Goal: Task Accomplishment & Management: Use online tool/utility

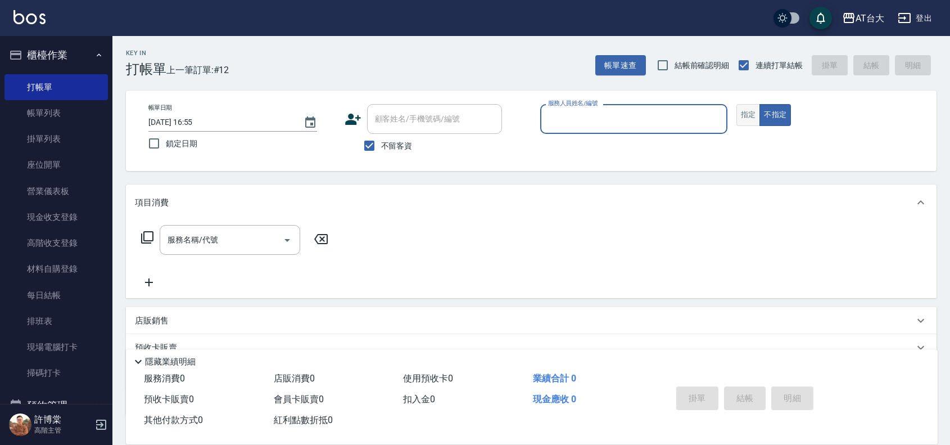
click at [746, 115] on button "指定" at bounding box center [749, 115] width 24 height 22
click at [653, 118] on input "服務人員姓名/編號" at bounding box center [634, 119] width 177 height 20
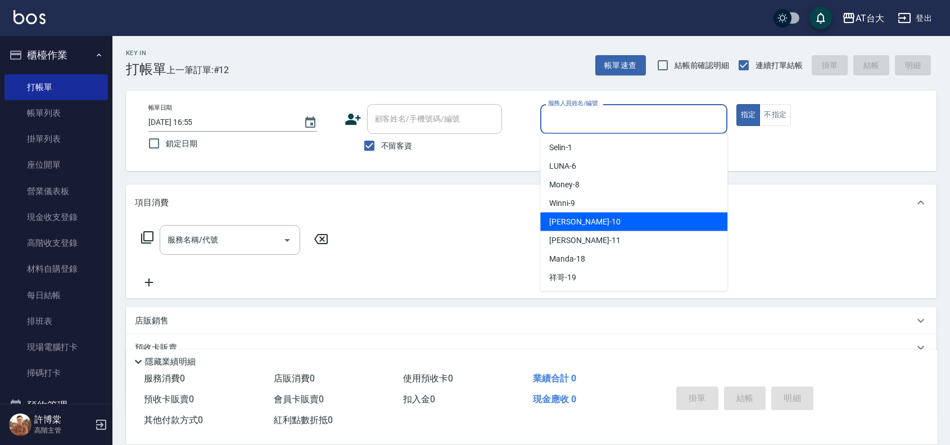
click at [589, 222] on div "JOJO -10" at bounding box center [633, 222] width 187 height 19
type input "JOJO-10"
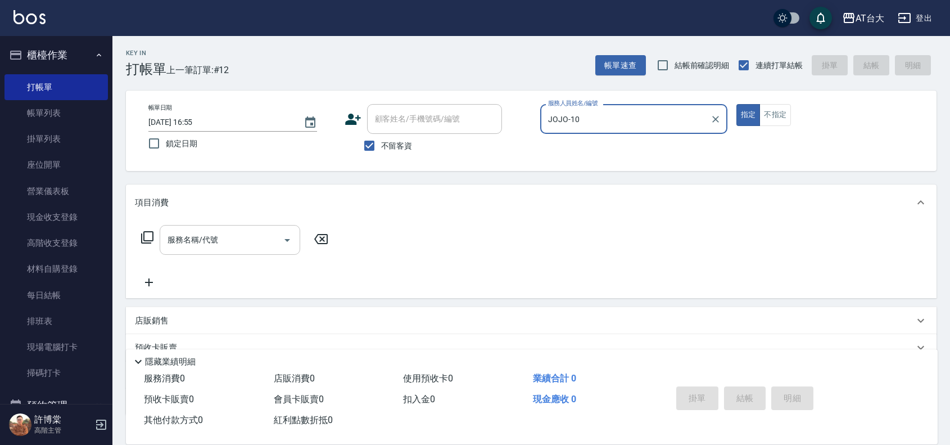
click at [198, 235] on div "服務名稱/代號 服務名稱/代號" at bounding box center [230, 240] width 141 height 30
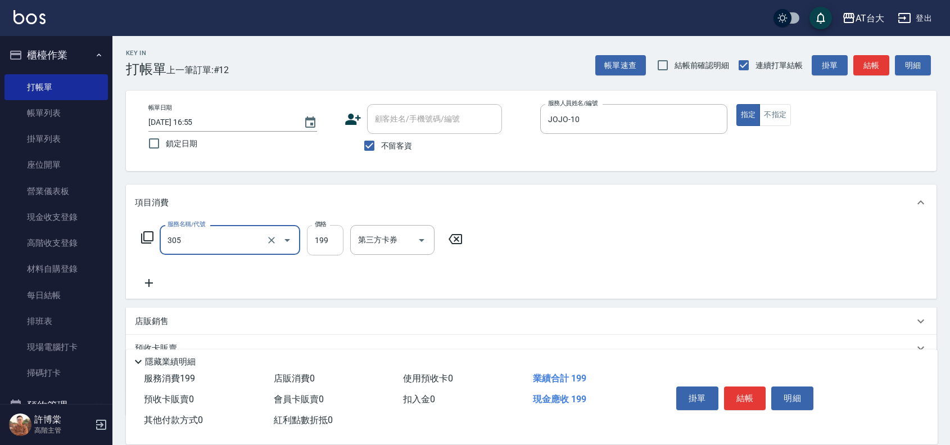
type input "剪髮(305)"
click at [314, 237] on input "199" at bounding box center [325, 240] width 37 height 30
type input "1200"
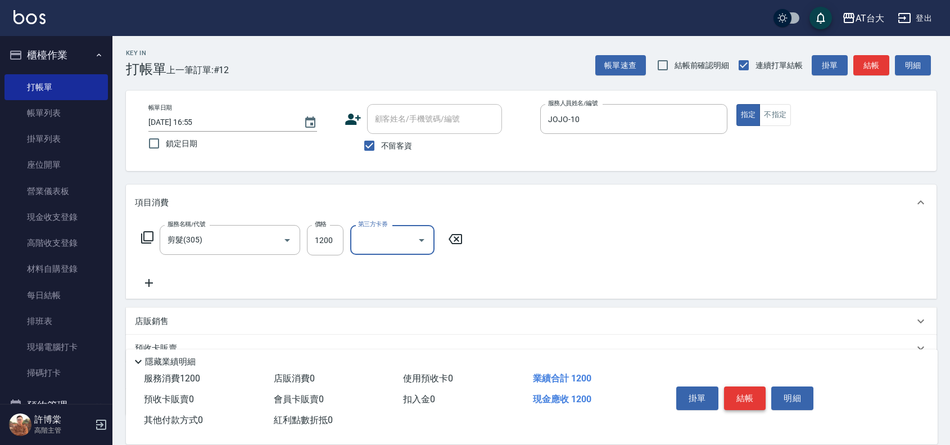
click at [749, 390] on button "結帳" at bounding box center [745, 398] width 42 height 24
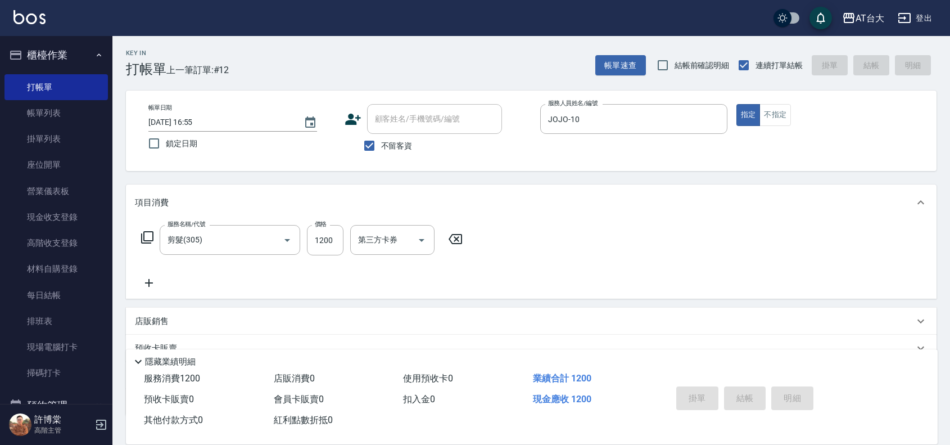
type input "[DATE] 17:37"
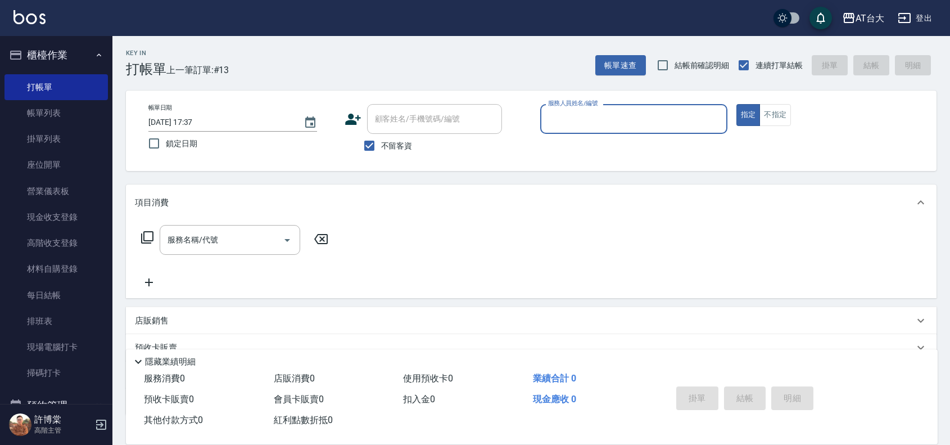
click at [554, 130] on div "服務人員姓名/編號" at bounding box center [633, 119] width 187 height 30
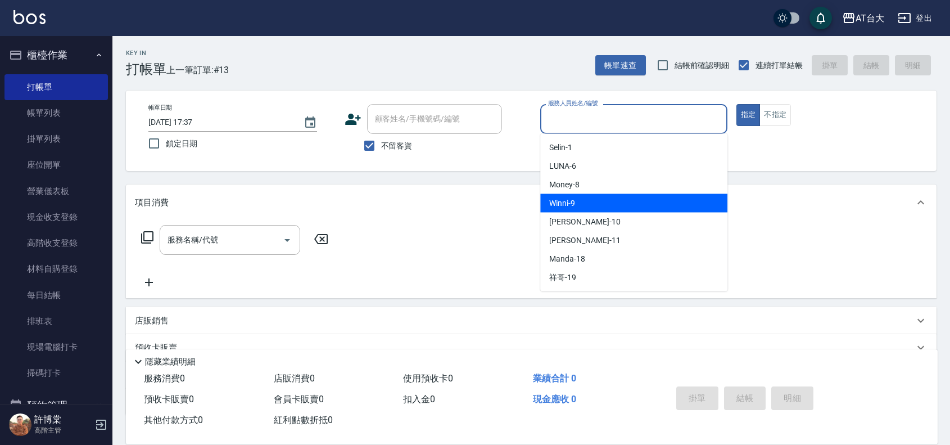
click at [619, 195] on div "Winni -9" at bounding box center [633, 203] width 187 height 19
type input "Winni-9"
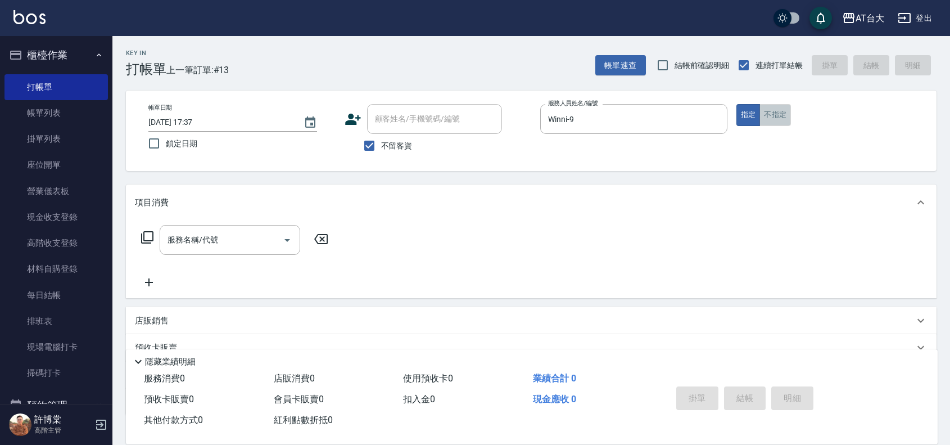
click at [773, 120] on button "不指定" at bounding box center [775, 115] width 31 height 22
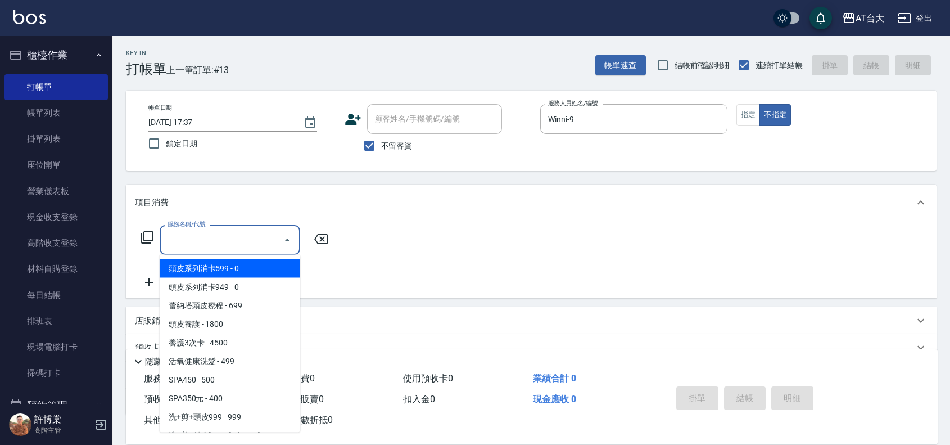
click at [271, 235] on input "服務名稱/代號" at bounding box center [222, 240] width 114 height 20
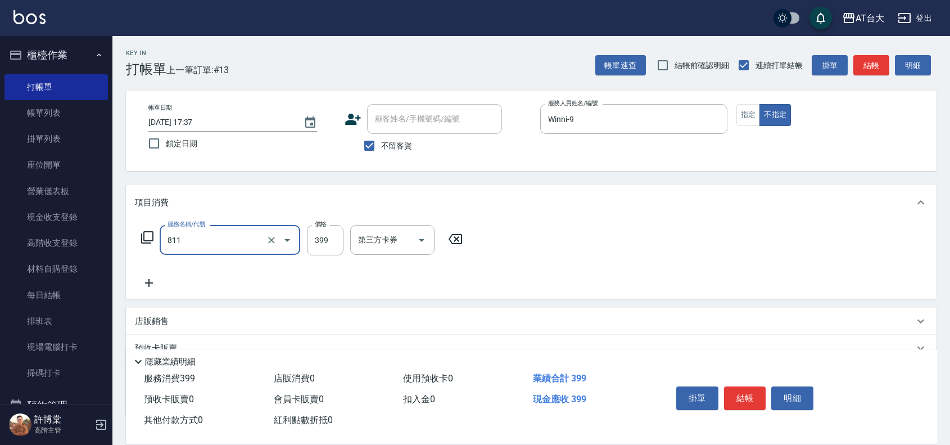
type input "洗+剪(811)"
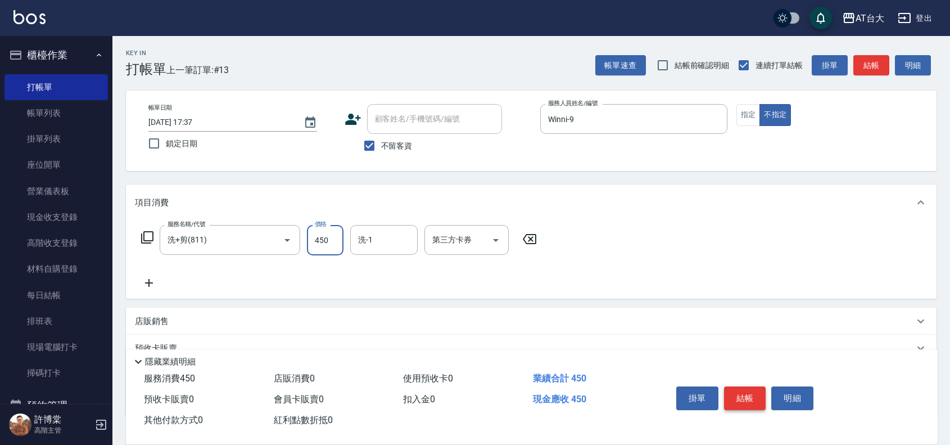
type input "450"
click at [749, 388] on button "結帳" at bounding box center [745, 398] width 42 height 24
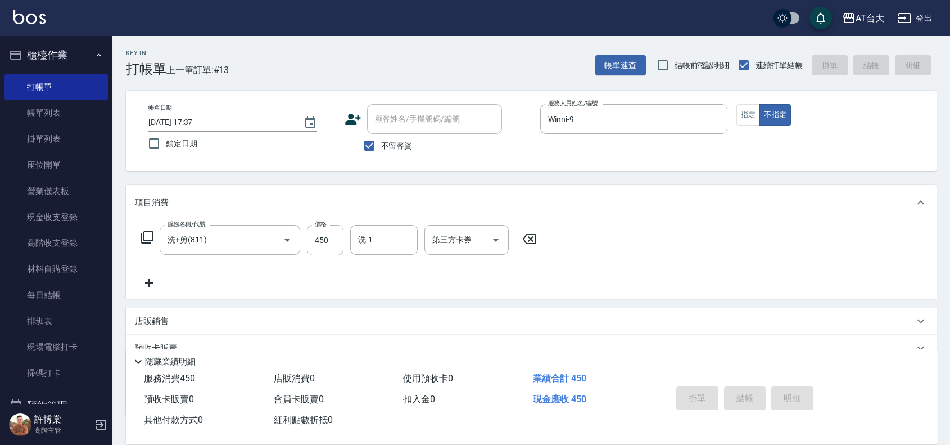
type input "[DATE] 17:48"
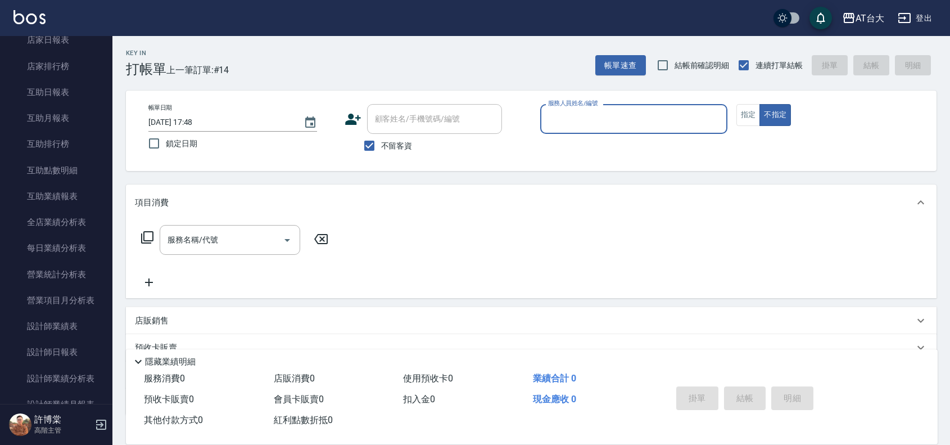
scroll to position [562, 0]
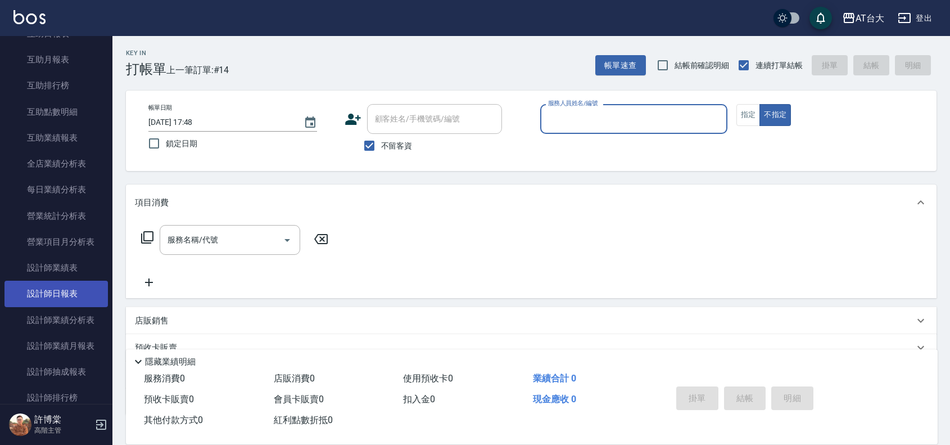
click at [71, 290] on link "設計師日報表" at bounding box center [55, 294] width 103 height 26
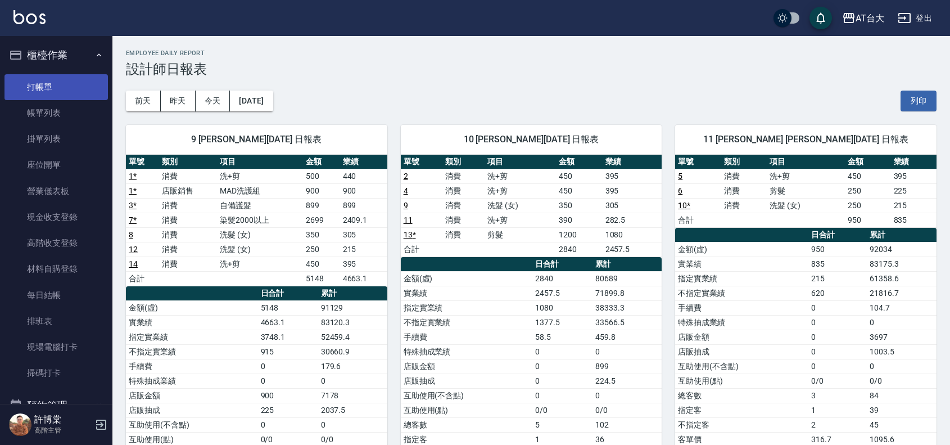
click at [57, 74] on link "打帳單" at bounding box center [55, 87] width 103 height 26
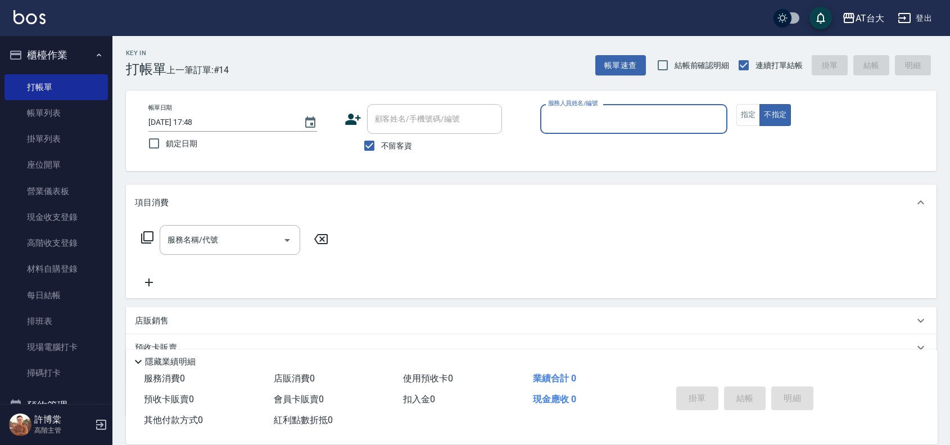
click at [667, 124] on input "服務人員姓名/編號" at bounding box center [634, 119] width 177 height 20
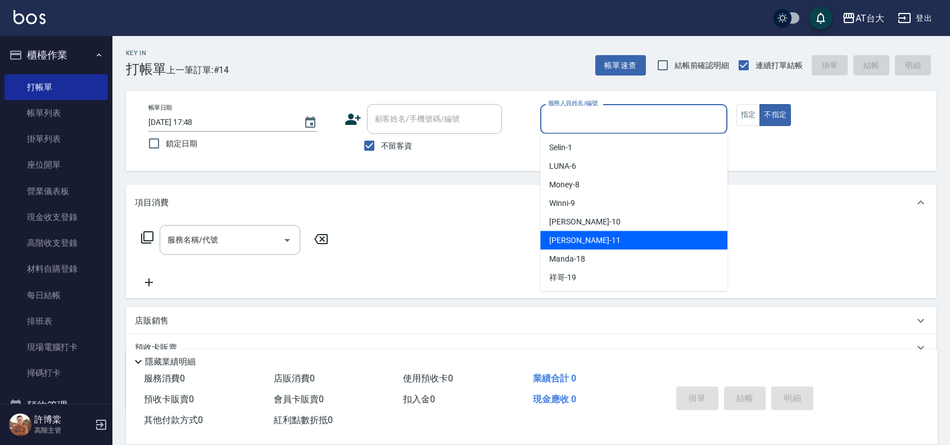
click at [634, 246] on div "[PERSON_NAME] -11" at bounding box center [633, 240] width 187 height 19
type input "[PERSON_NAME]-11"
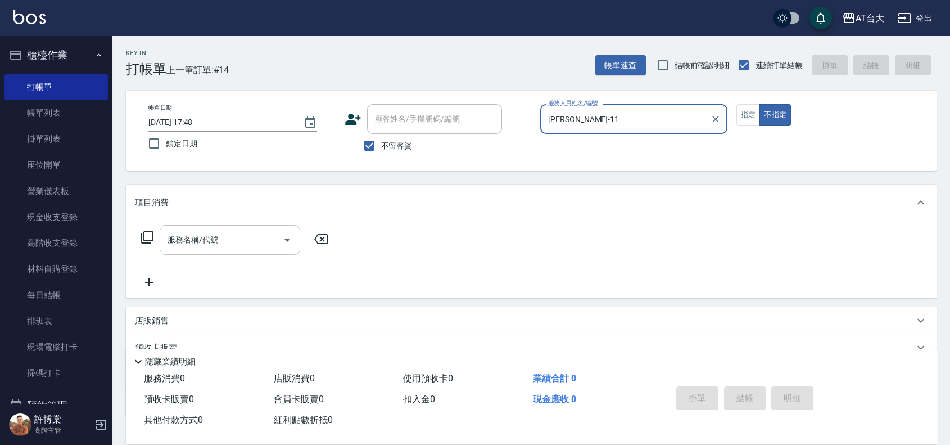
click at [263, 238] on input "服務名稱/代號" at bounding box center [222, 240] width 114 height 20
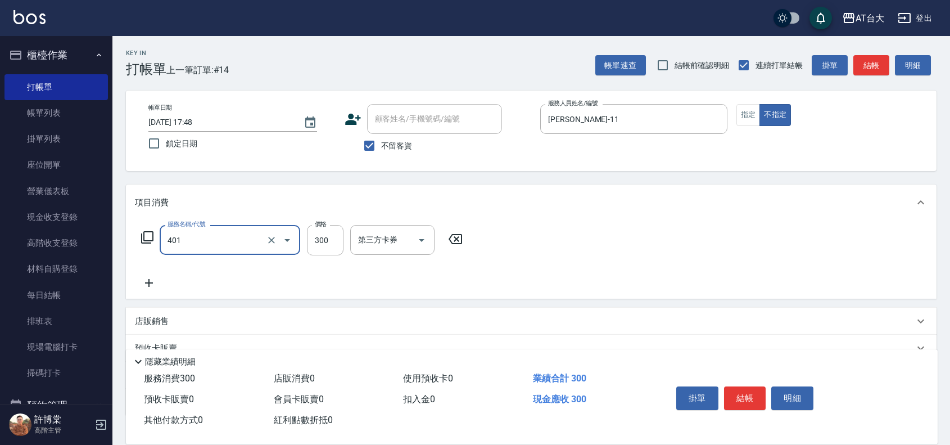
type input "自備護髮(401)"
type input "1149"
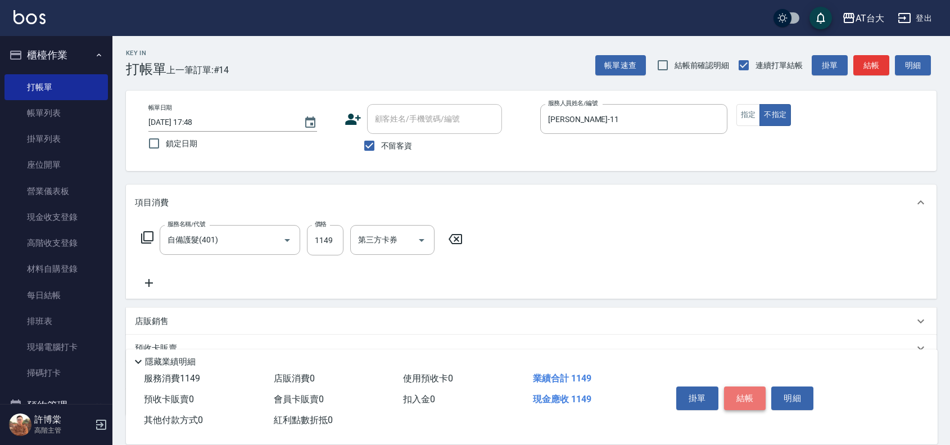
click at [754, 390] on button "結帳" at bounding box center [745, 398] width 42 height 24
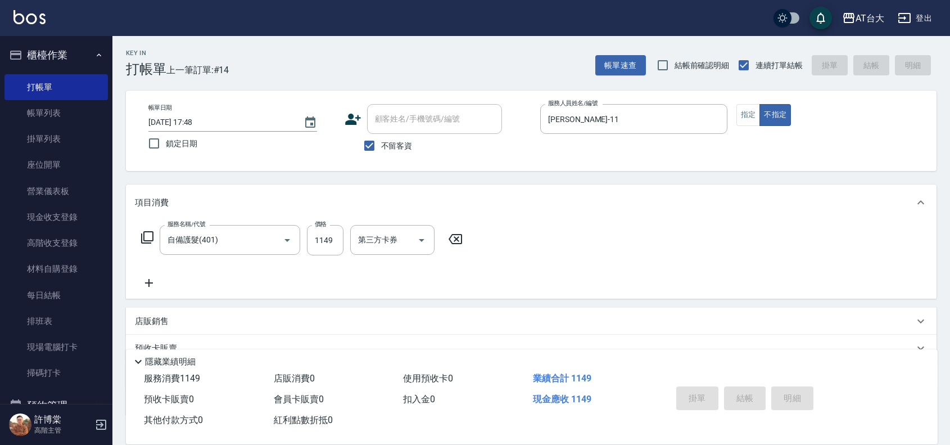
type input "[DATE] 18:15"
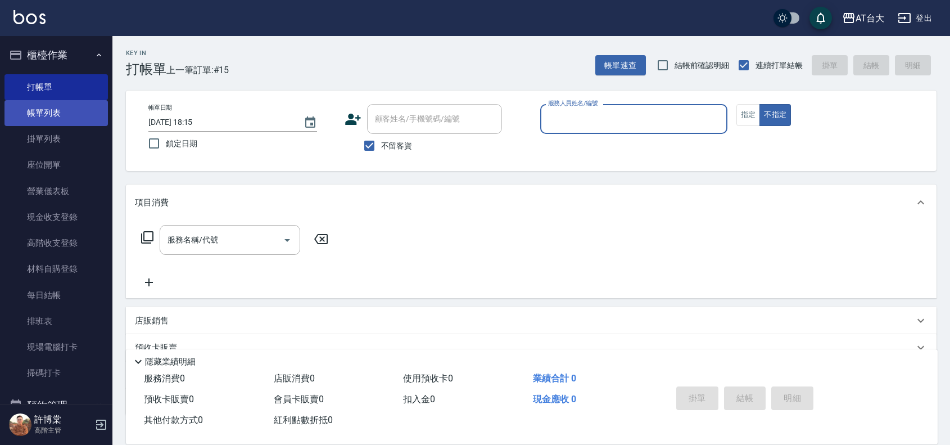
click at [85, 112] on link "帳單列表" at bounding box center [55, 113] width 103 height 26
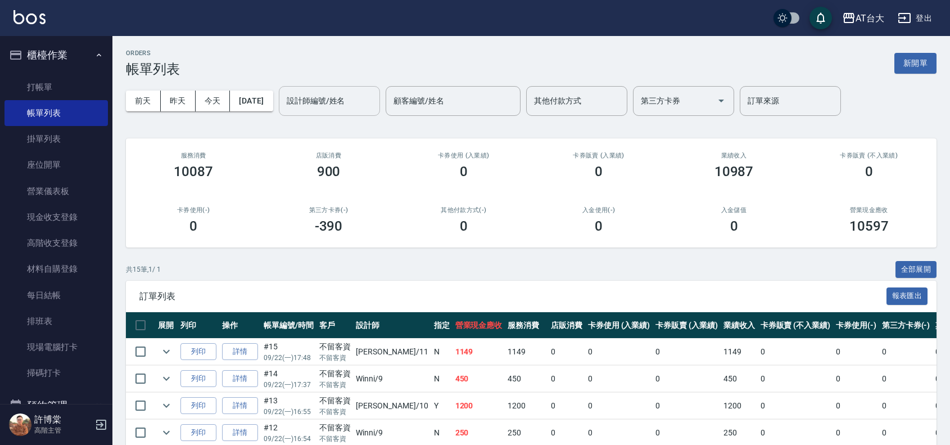
click at [346, 107] on input "設計師編號/姓名" at bounding box center [329, 101] width 91 height 20
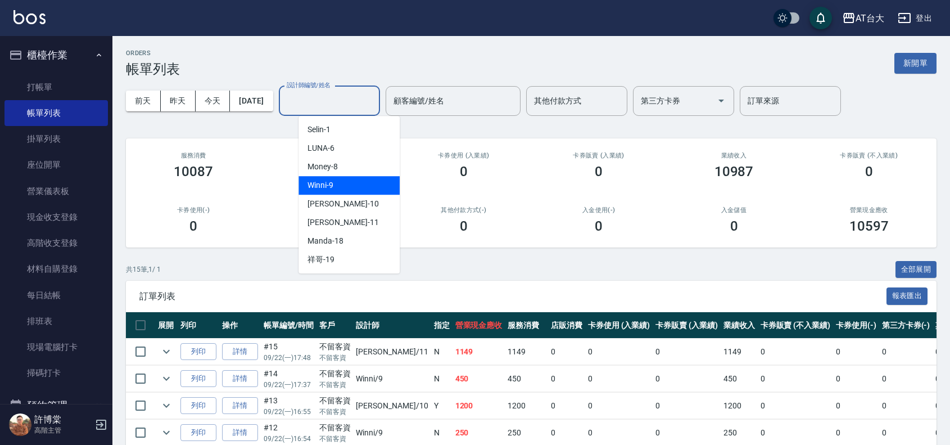
click at [352, 187] on div "Winni -9" at bounding box center [349, 185] width 101 height 19
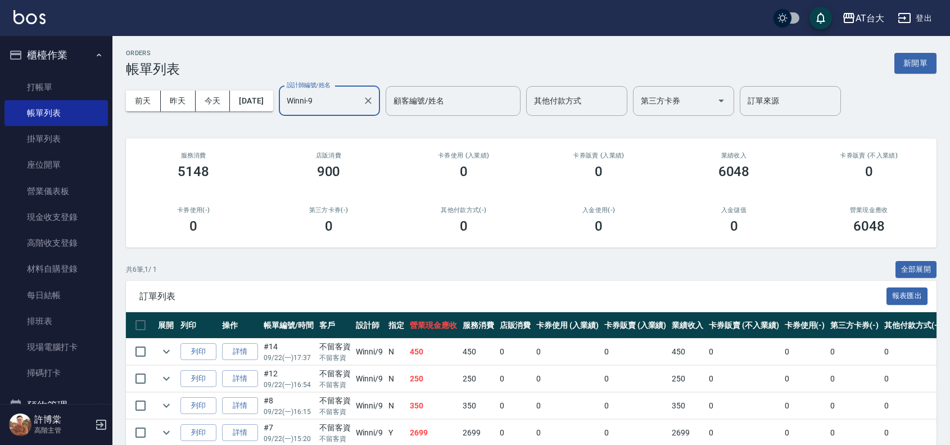
click at [329, 93] on input "Winni-9" at bounding box center [321, 101] width 74 height 20
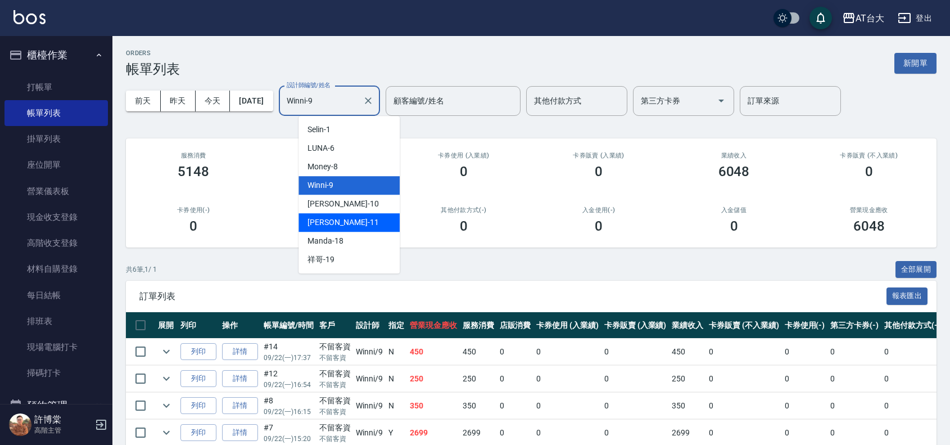
click at [355, 217] on div "[PERSON_NAME] -11" at bounding box center [349, 222] width 101 height 19
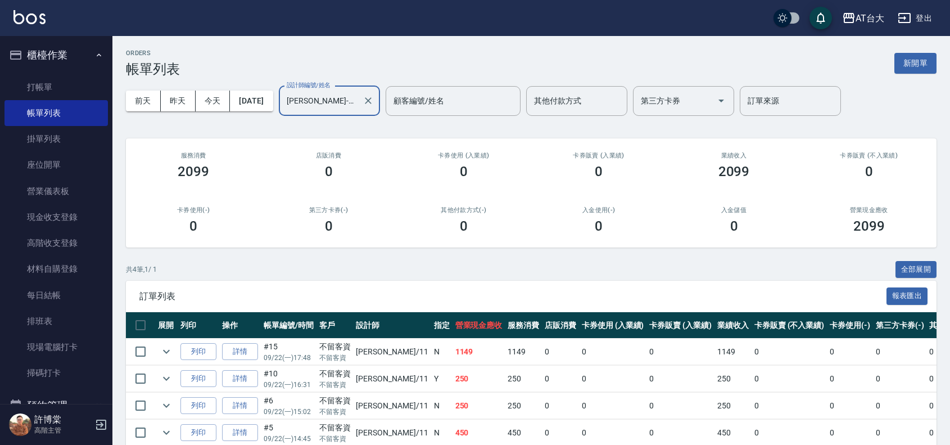
click at [353, 105] on input "[PERSON_NAME]-11" at bounding box center [321, 101] width 74 height 20
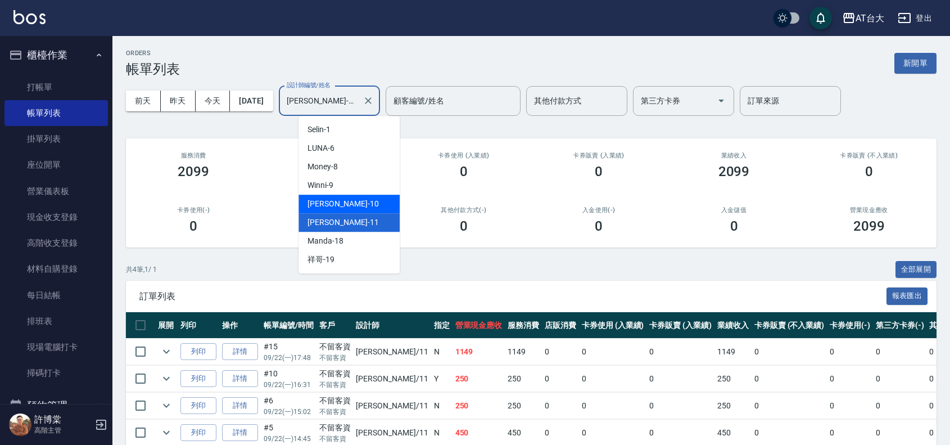
click at [357, 201] on div "JOJO -10" at bounding box center [349, 204] width 101 height 19
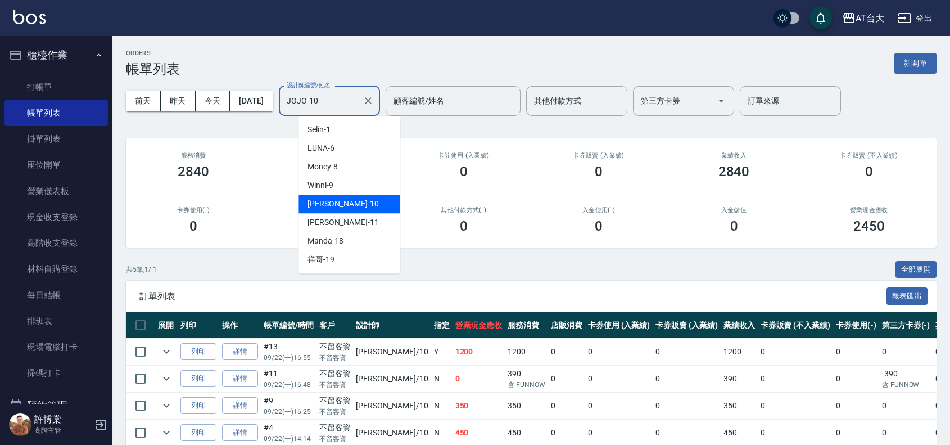
click at [350, 98] on input "JOJO-10" at bounding box center [321, 101] width 74 height 20
click at [352, 183] on div "Winni -9" at bounding box center [349, 185] width 101 height 19
type input "Winni-9"
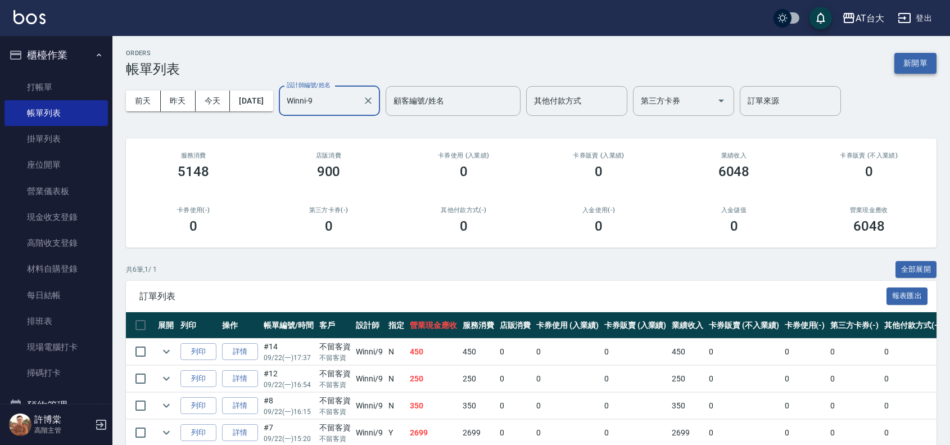
click at [906, 66] on button "新開單" at bounding box center [916, 63] width 42 height 21
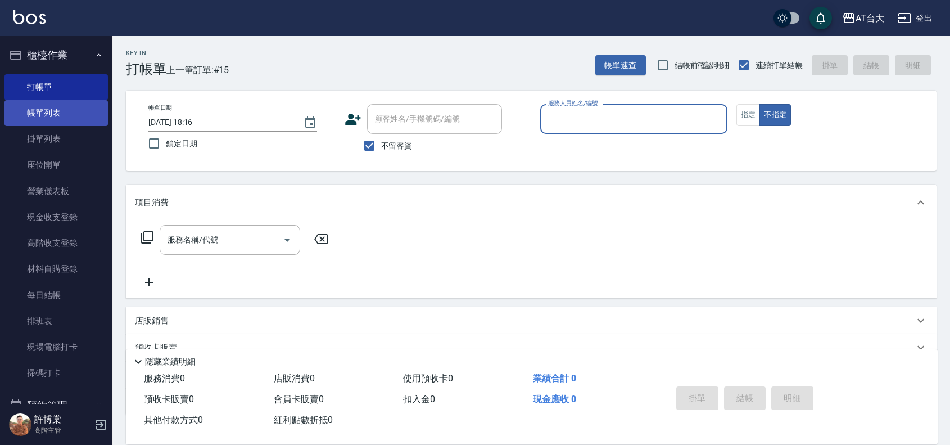
click at [69, 106] on link "帳單列表" at bounding box center [55, 113] width 103 height 26
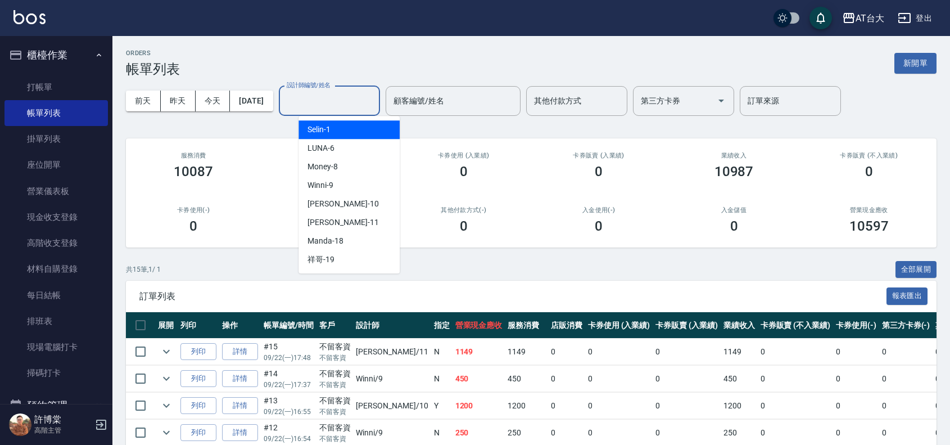
click at [342, 102] on input "設計師編號/姓名" at bounding box center [329, 101] width 91 height 20
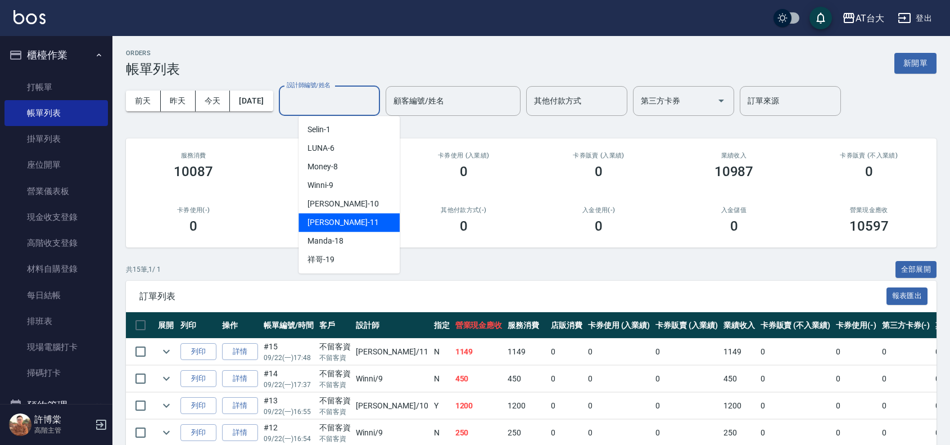
click at [389, 218] on div "[PERSON_NAME] -11" at bounding box center [349, 222] width 101 height 19
type input "[PERSON_NAME]-11"
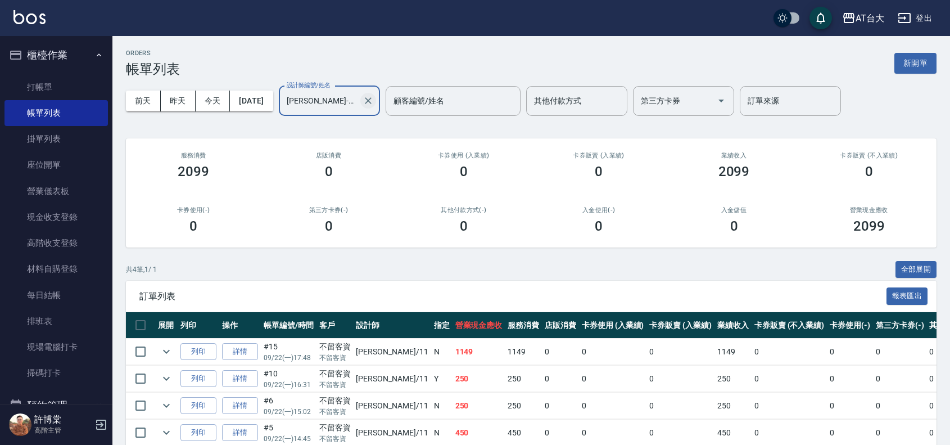
click at [372, 102] on icon "Clear" at bounding box center [368, 100] width 7 height 7
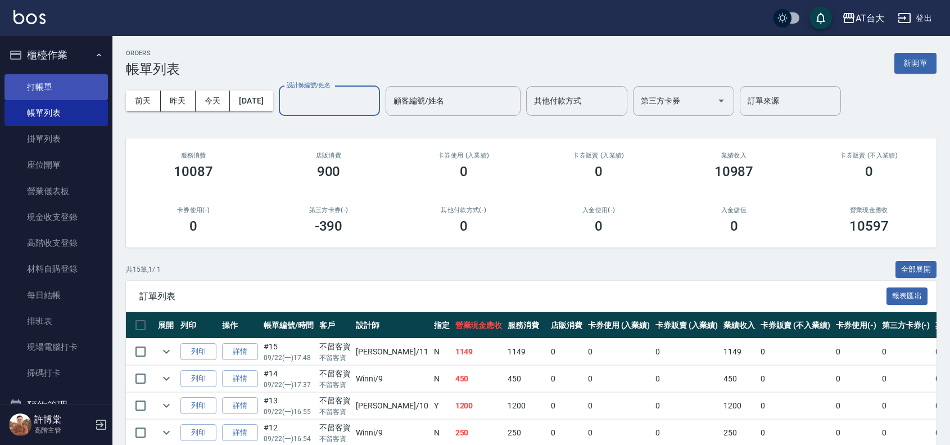
click at [67, 80] on link "打帳單" at bounding box center [55, 87] width 103 height 26
